Goal: Entertainment & Leisure: Consume media (video, audio)

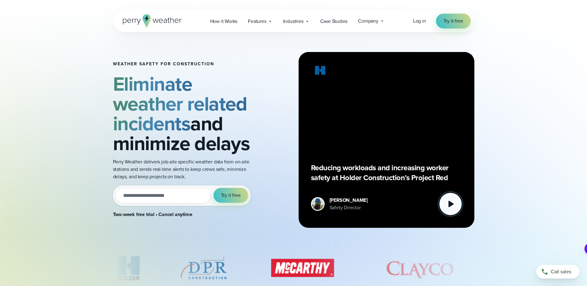
click at [455, 204] on icon at bounding box center [451, 204] width 12 height 12
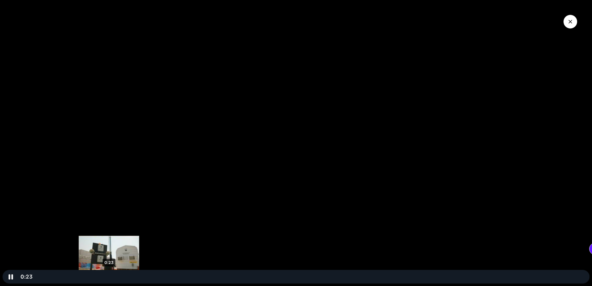
click at [109, 276] on div "0:23" at bounding box center [311, 277] width 548 height 14
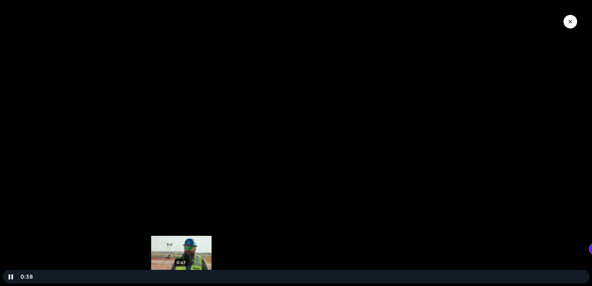
click at [181, 275] on div "0:47" at bounding box center [311, 277] width 548 height 14
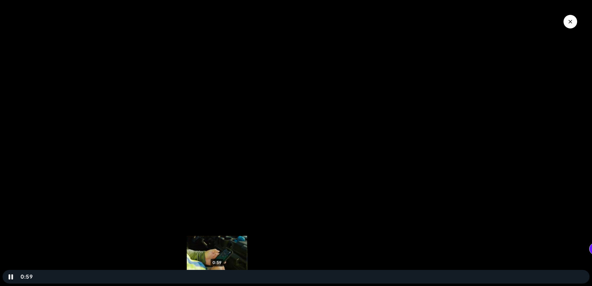
click at [217, 278] on div "0:59" at bounding box center [311, 277] width 548 height 14
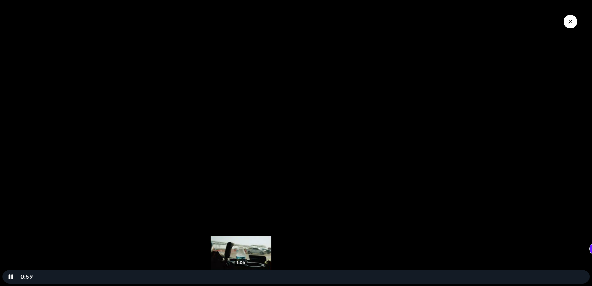
click at [241, 277] on div "1:06" at bounding box center [311, 277] width 548 height 14
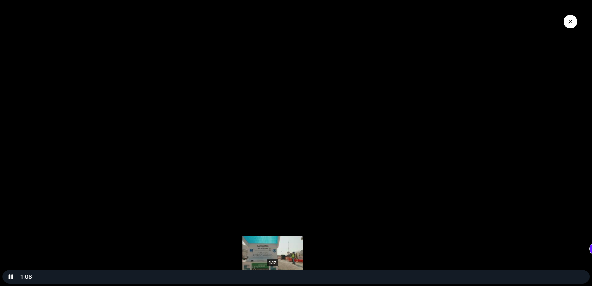
click at [273, 276] on div "1:17" at bounding box center [311, 277] width 548 height 14
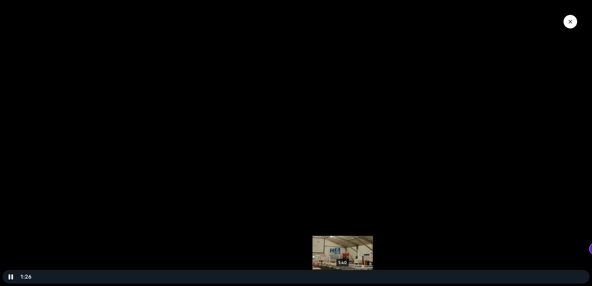
click at [343, 276] on div "1:40" at bounding box center [311, 277] width 548 height 14
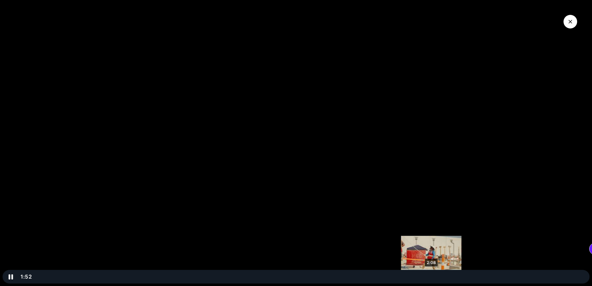
click at [432, 270] on div at bounding box center [296, 143] width 592 height 286
